Goal: Task Accomplishment & Management: Manage account settings

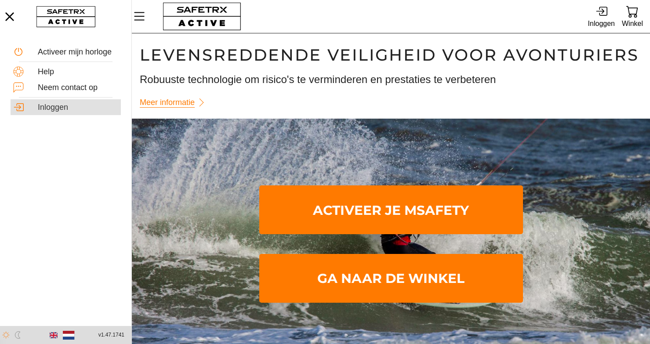
click at [71, 107] on div "Inloggen" at bounding box center [78, 108] width 80 height 10
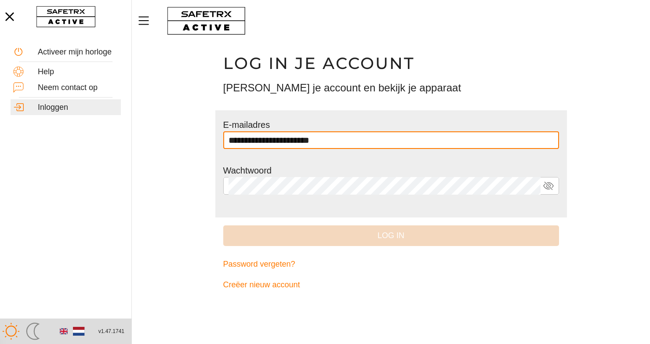
type input "**********"
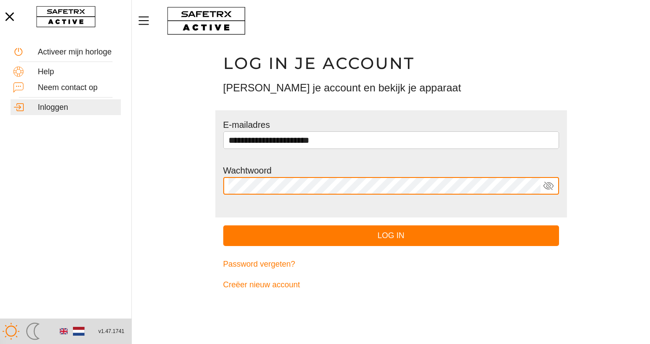
click at [548, 187] on icon at bounding box center [548, 186] width 11 height 11
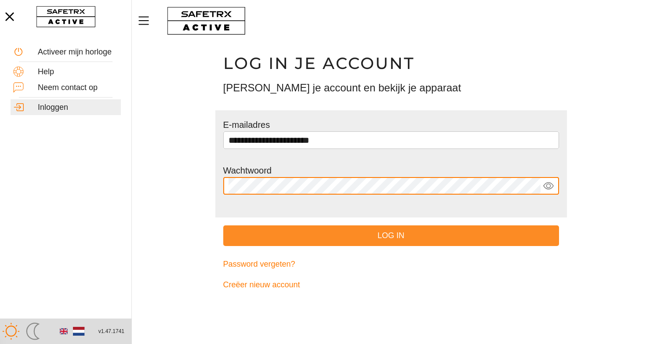
click at [432, 236] on span "Log in" at bounding box center [390, 236] width 321 height 14
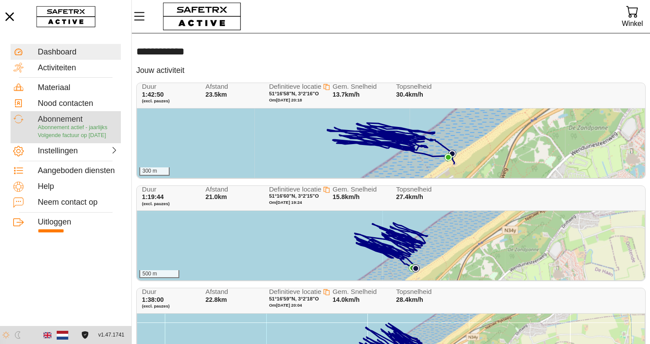
click at [94, 134] on span "Volgende factuur op [DATE]" at bounding box center [72, 135] width 68 height 6
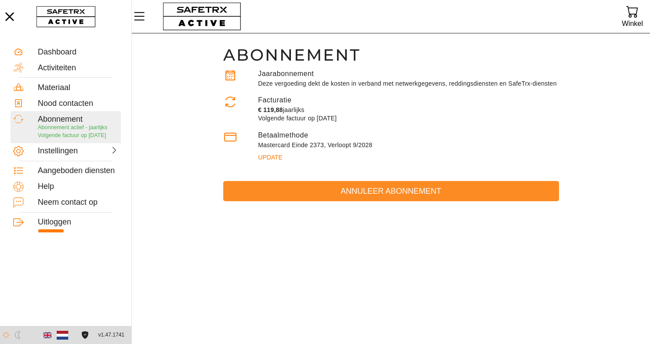
click at [352, 198] on span "Annuleer abonnement" at bounding box center [390, 191] width 321 height 14
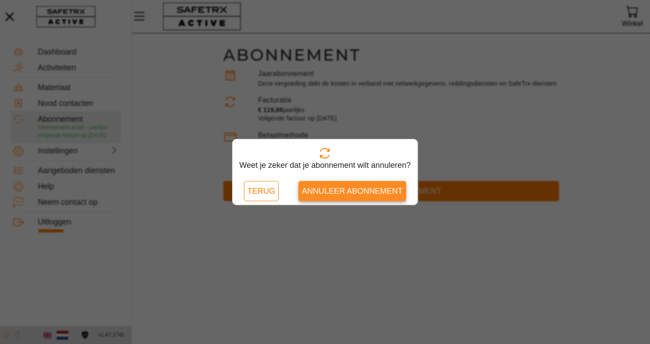
click at [353, 190] on span "Annuleer abonnement" at bounding box center [352, 191] width 101 height 14
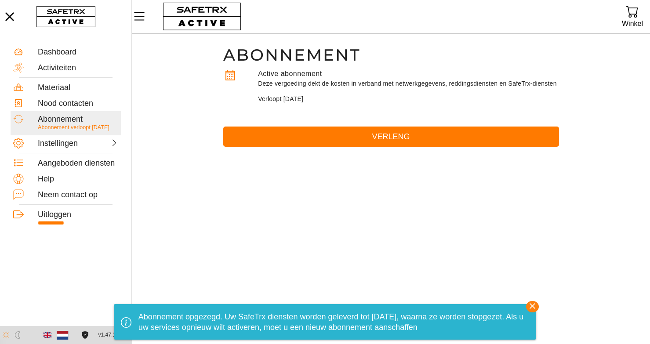
click at [533, 300] on icon "button" at bounding box center [532, 306] width 13 height 13
